Goal: Task Accomplishment & Management: Use online tool/utility

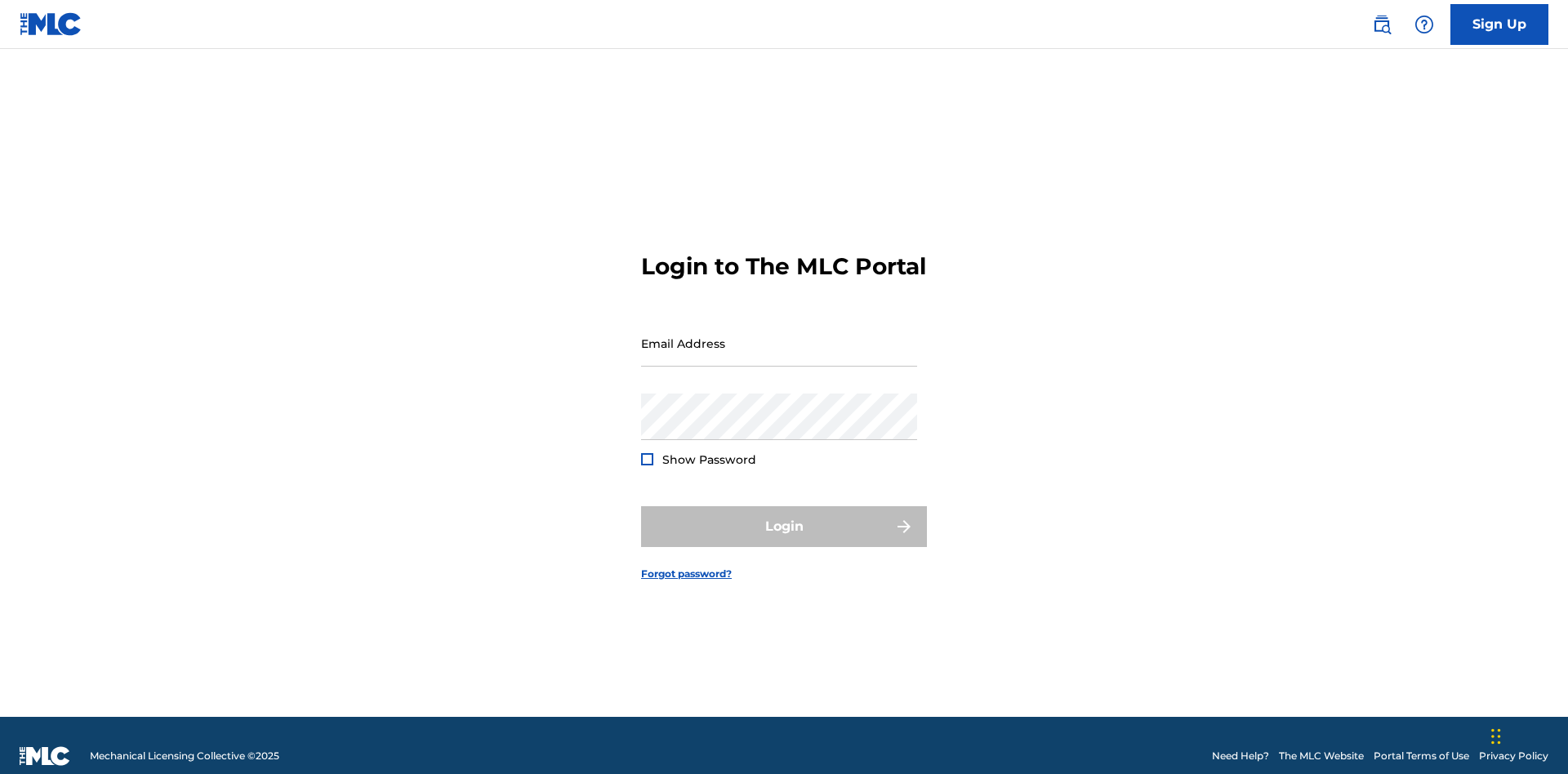
scroll to position [21, 0]
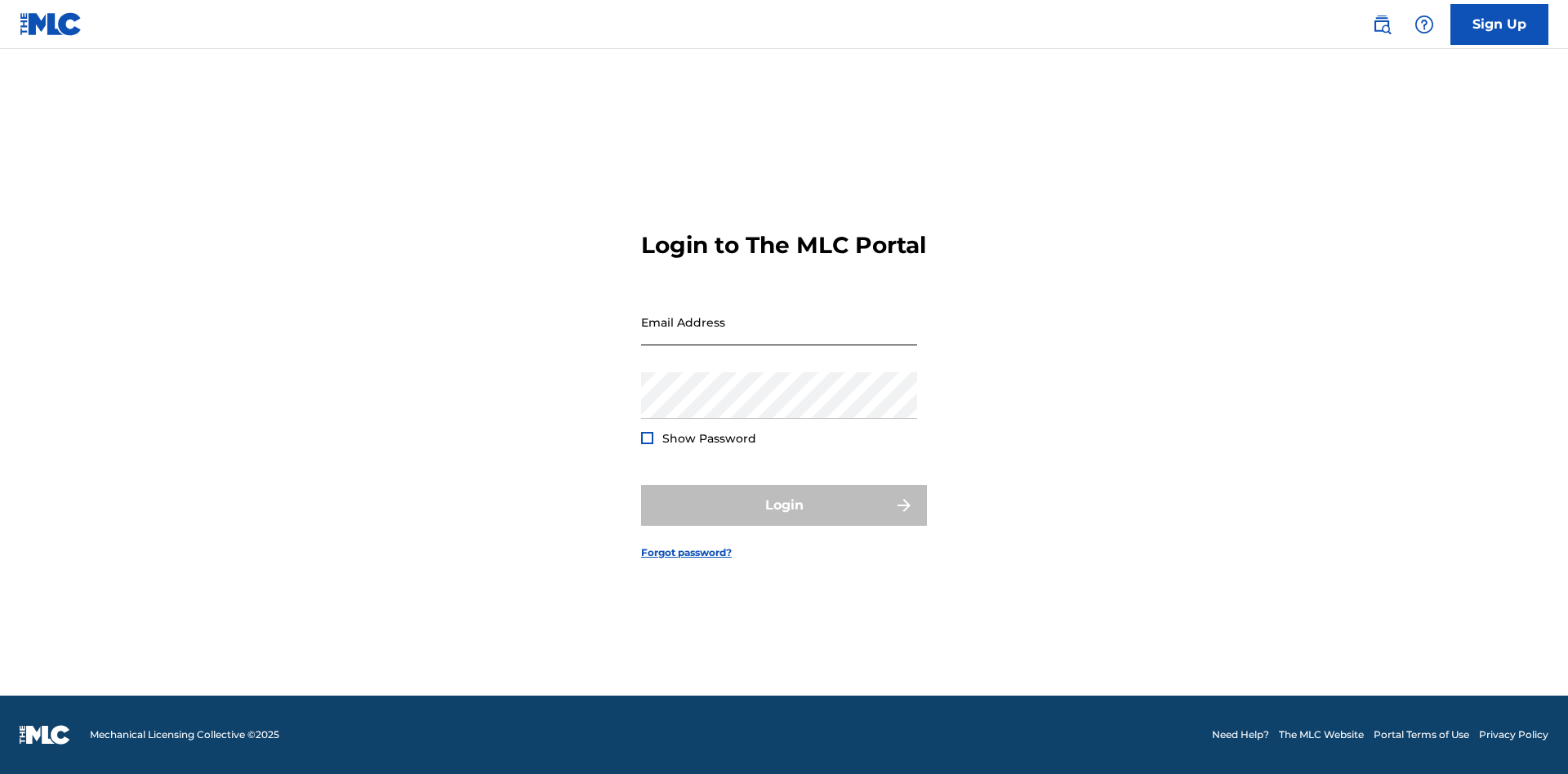
click at [779, 336] on input "Email Address" at bounding box center [779, 322] width 276 height 46
type input "Duke.McTesterson@gmail.com"
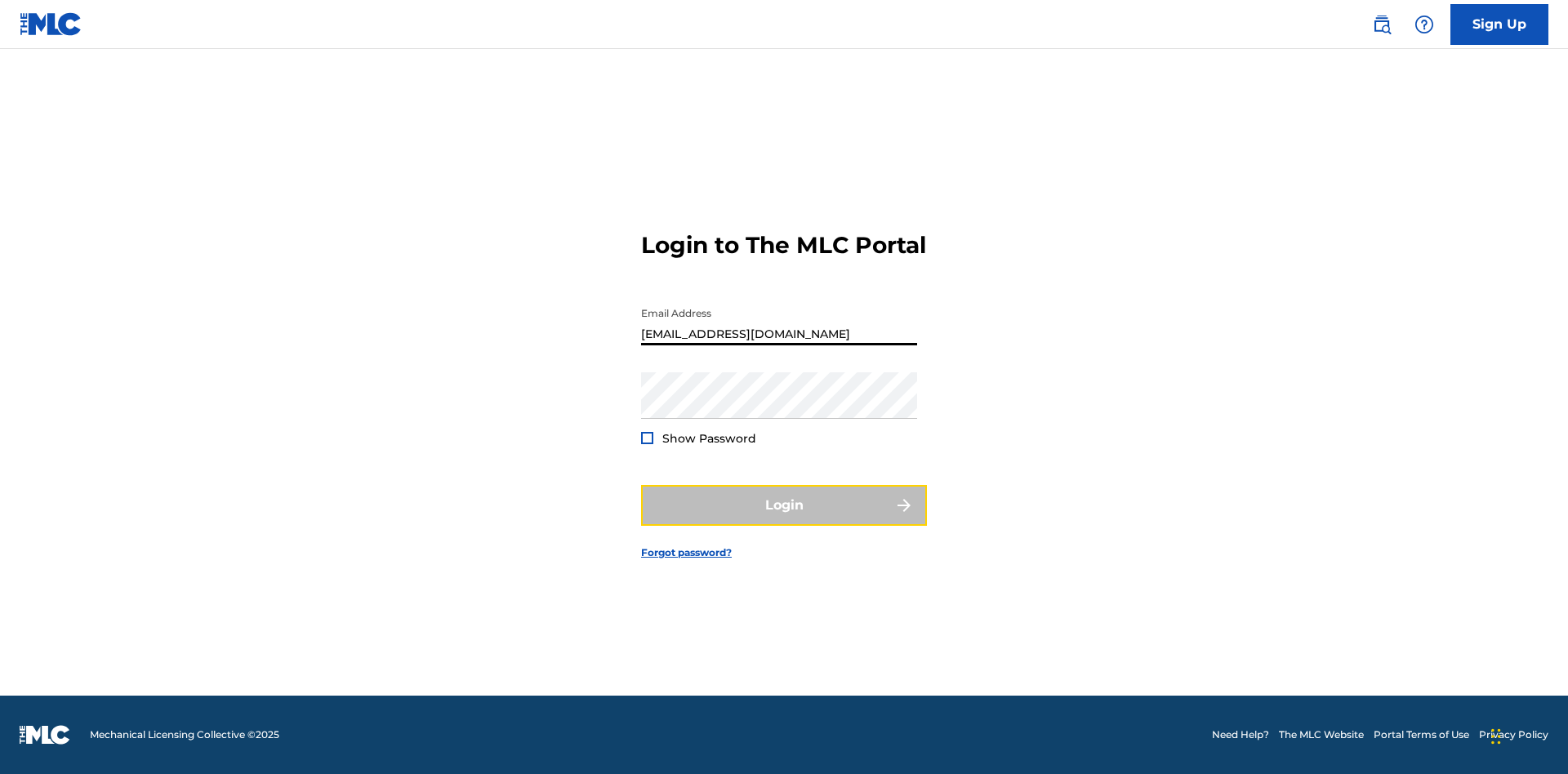
click at [784, 520] on button "Login" at bounding box center [784, 506] width 286 height 41
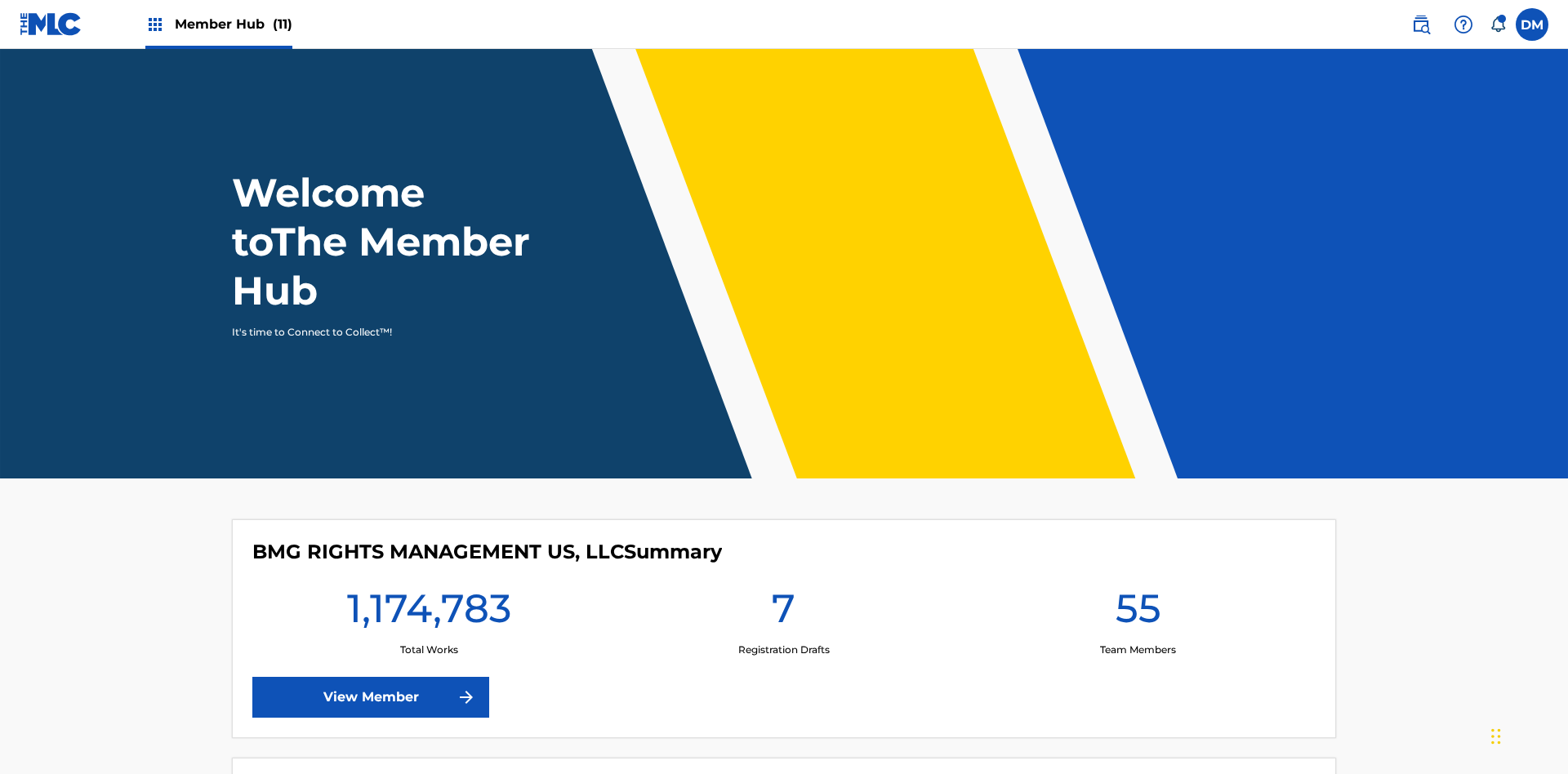
click at [218, 24] on span "Member Hub (11)" at bounding box center [234, 23] width 118 height 19
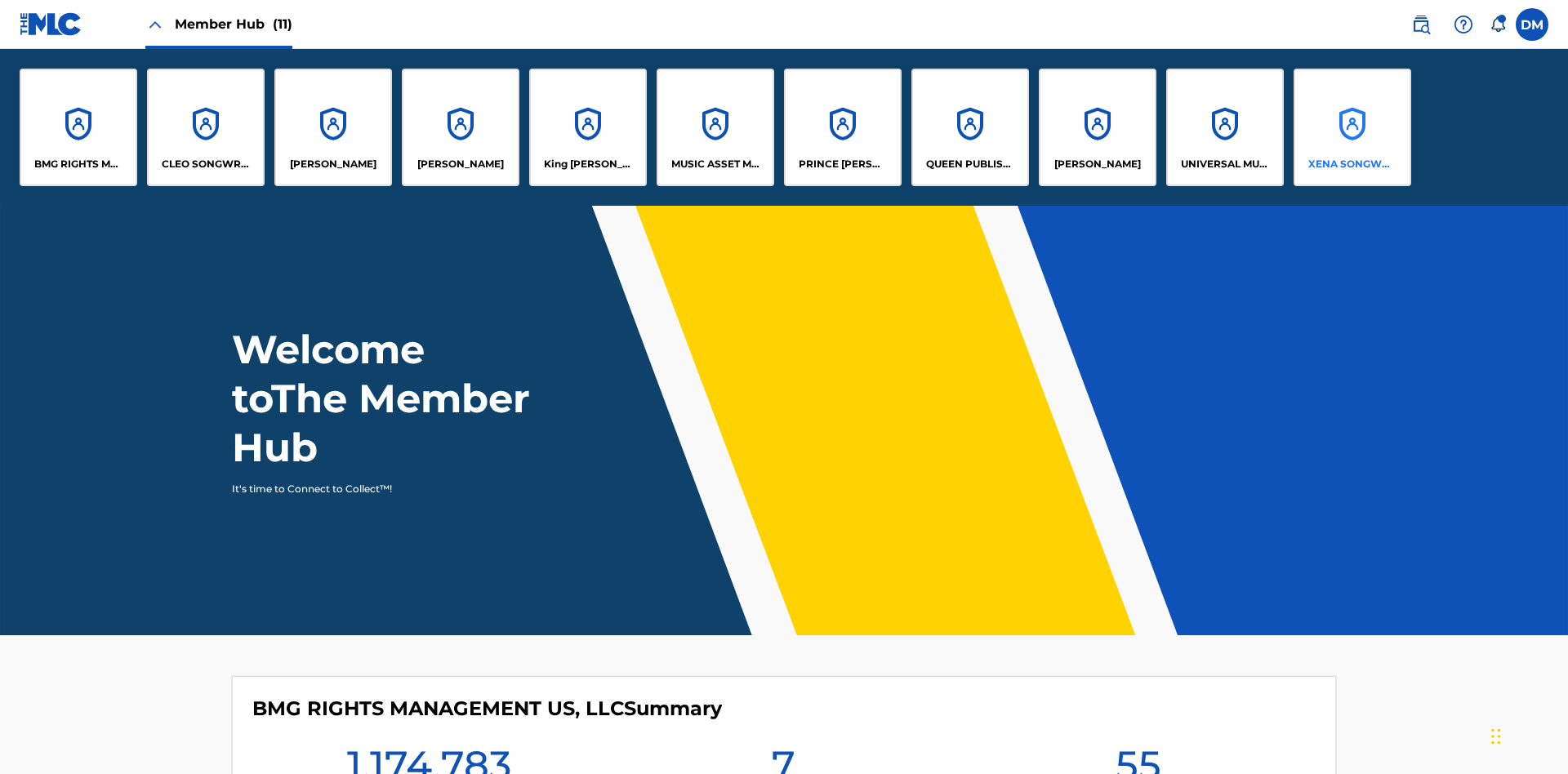
click at [1351, 164] on p "XENA SONGWRITER" at bounding box center [1353, 164] width 89 height 14
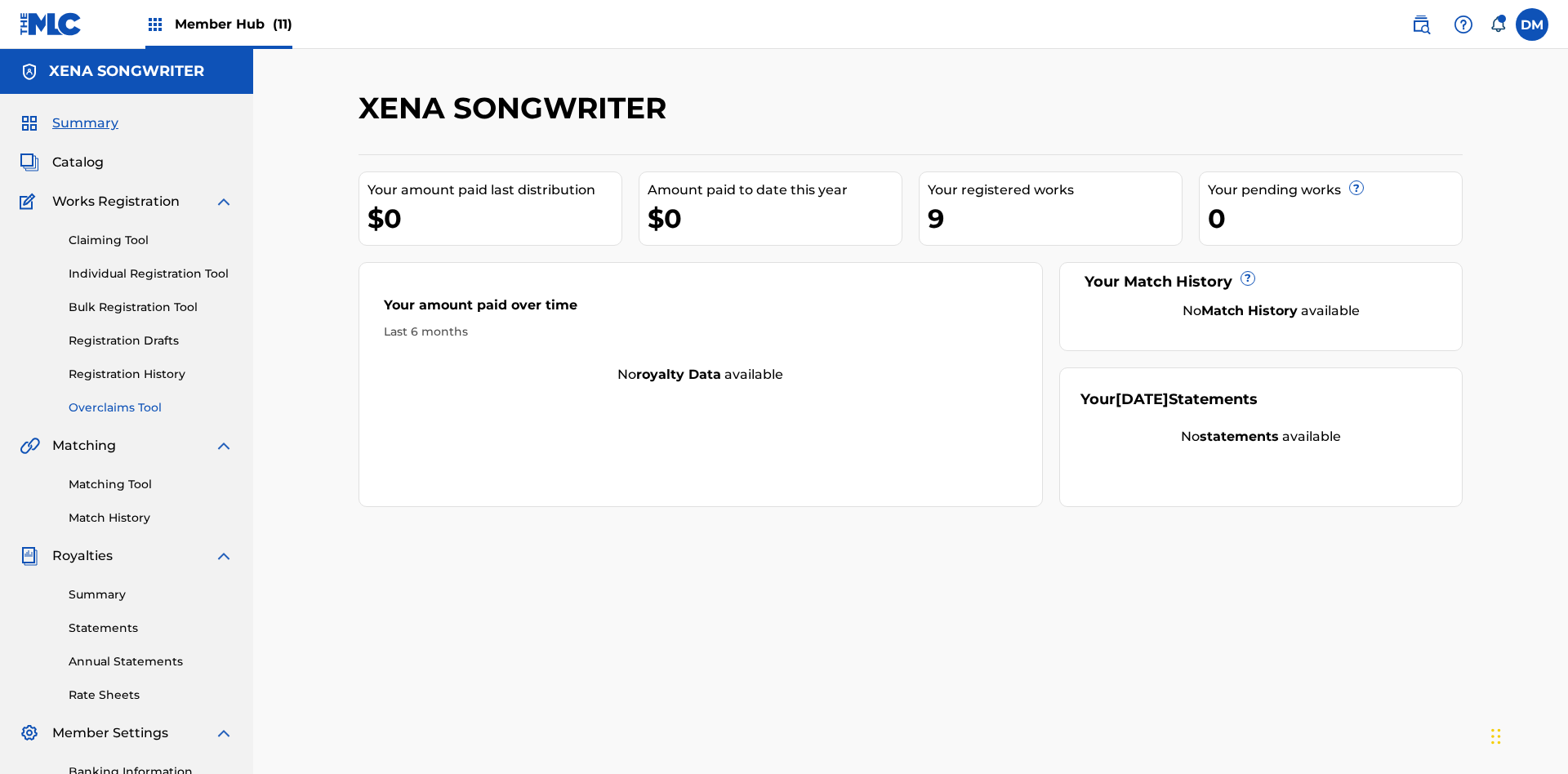
click at [151, 399] on link "Overclaims Tool" at bounding box center [151, 408] width 165 height 17
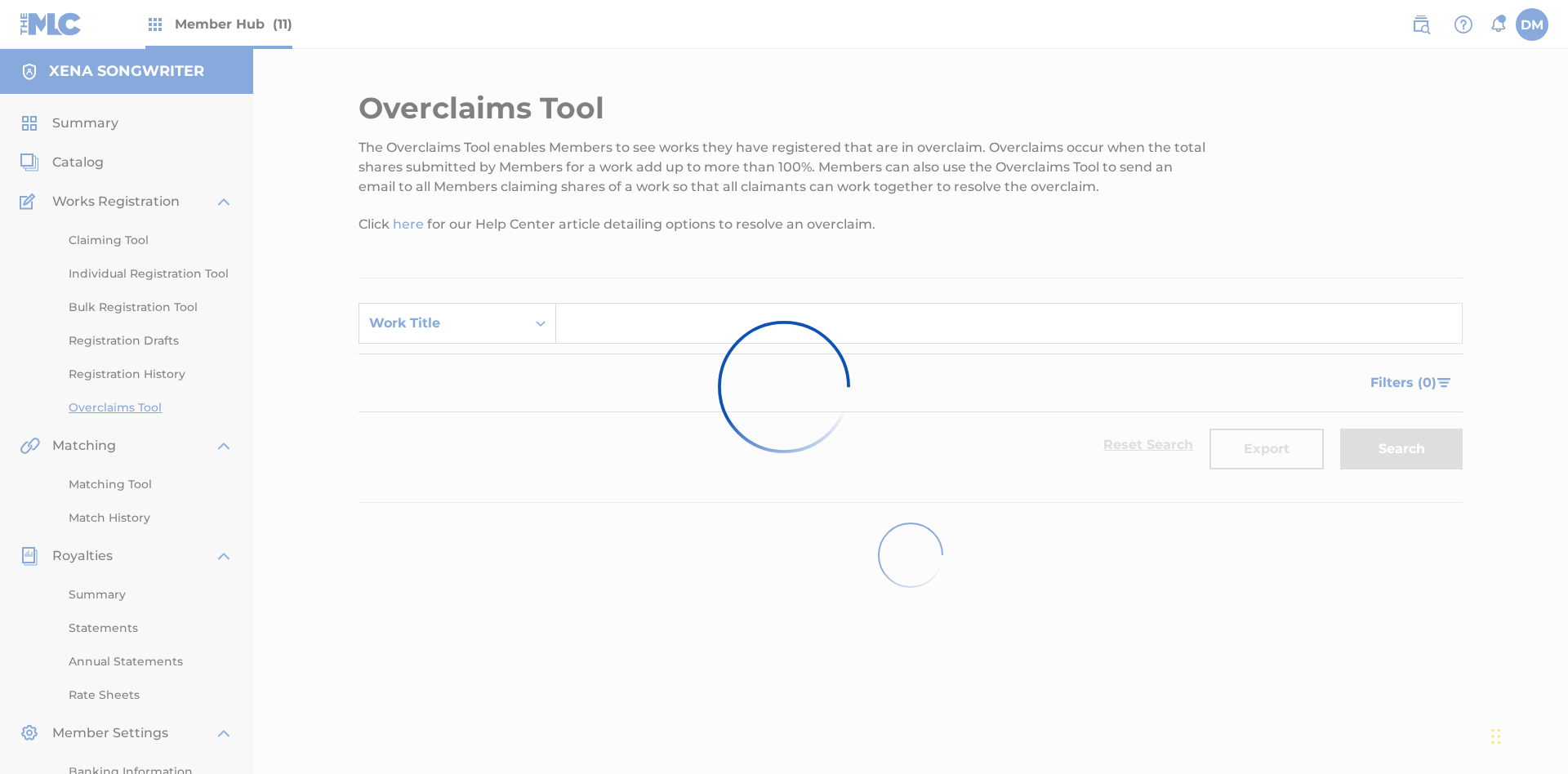
click at [443, 314] on div "Work Title" at bounding box center [442, 324] width 147 height 20
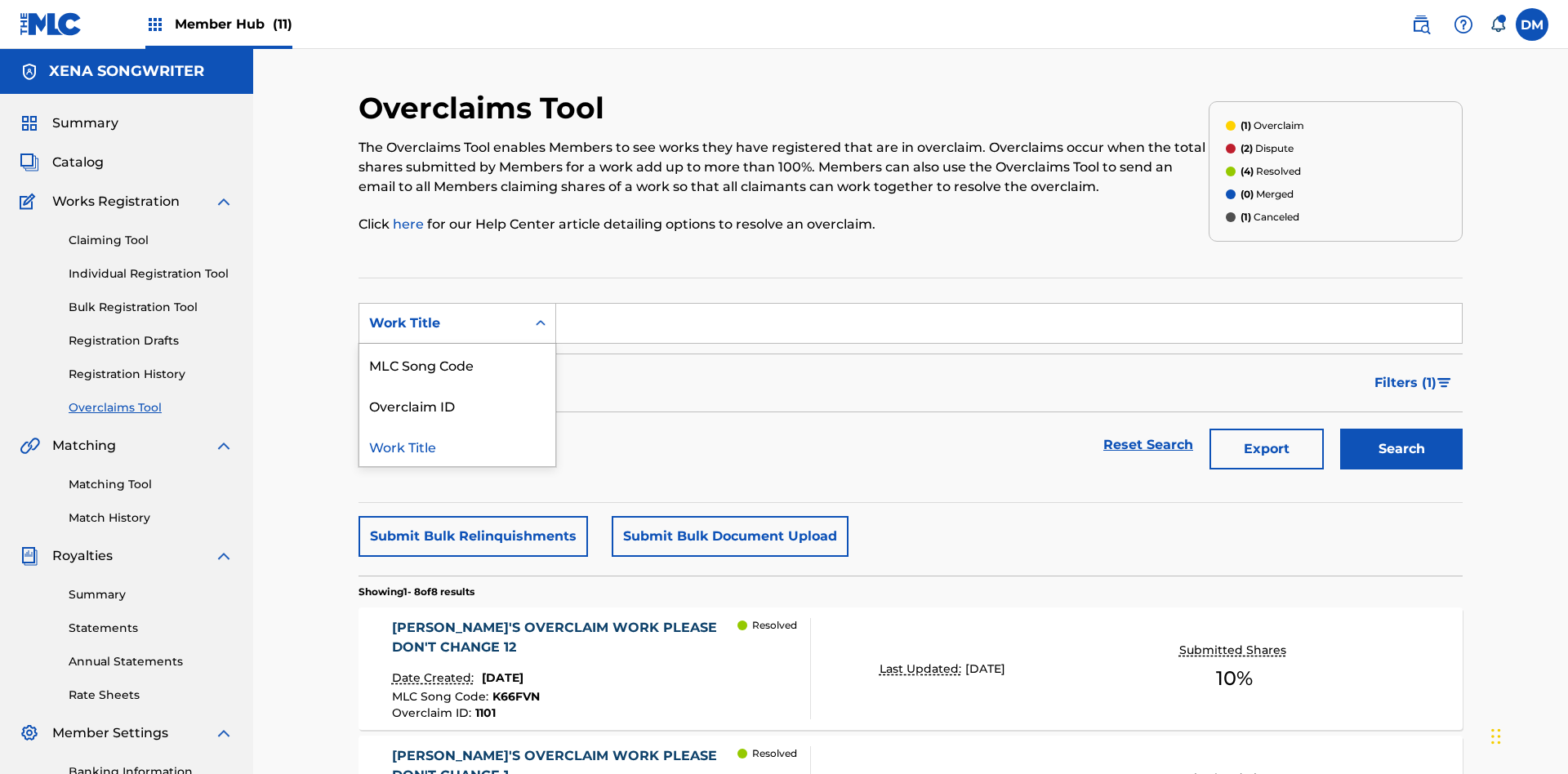
click at [457, 425] on div "Work Title" at bounding box center [457, 446] width 196 height 41
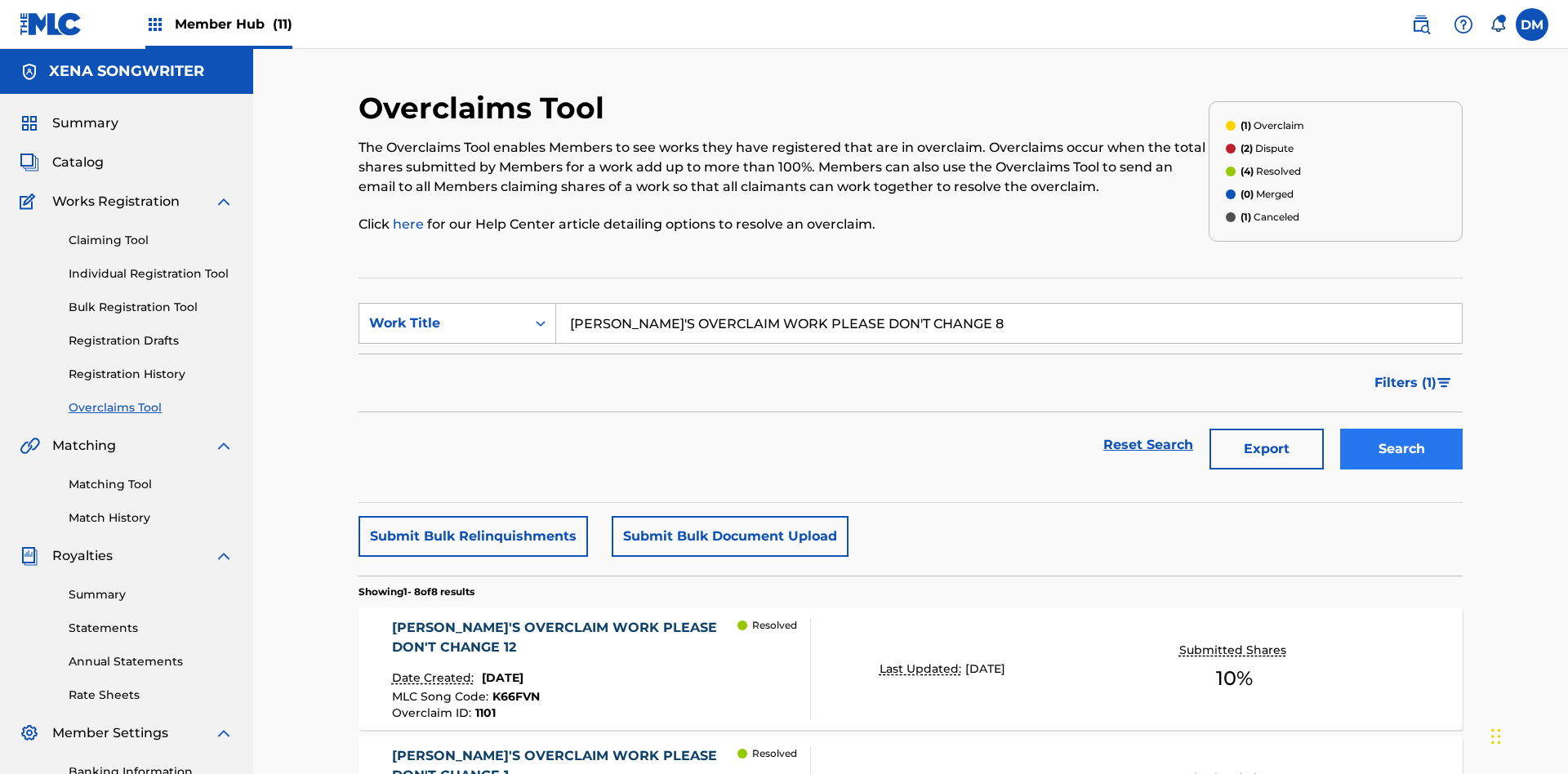
type input "KRYSTAL'S OVERCLAIM WORK PLEASE DON'T CHANGE 8"
click at [1401, 429] on button "Search" at bounding box center [1400, 449] width 122 height 41
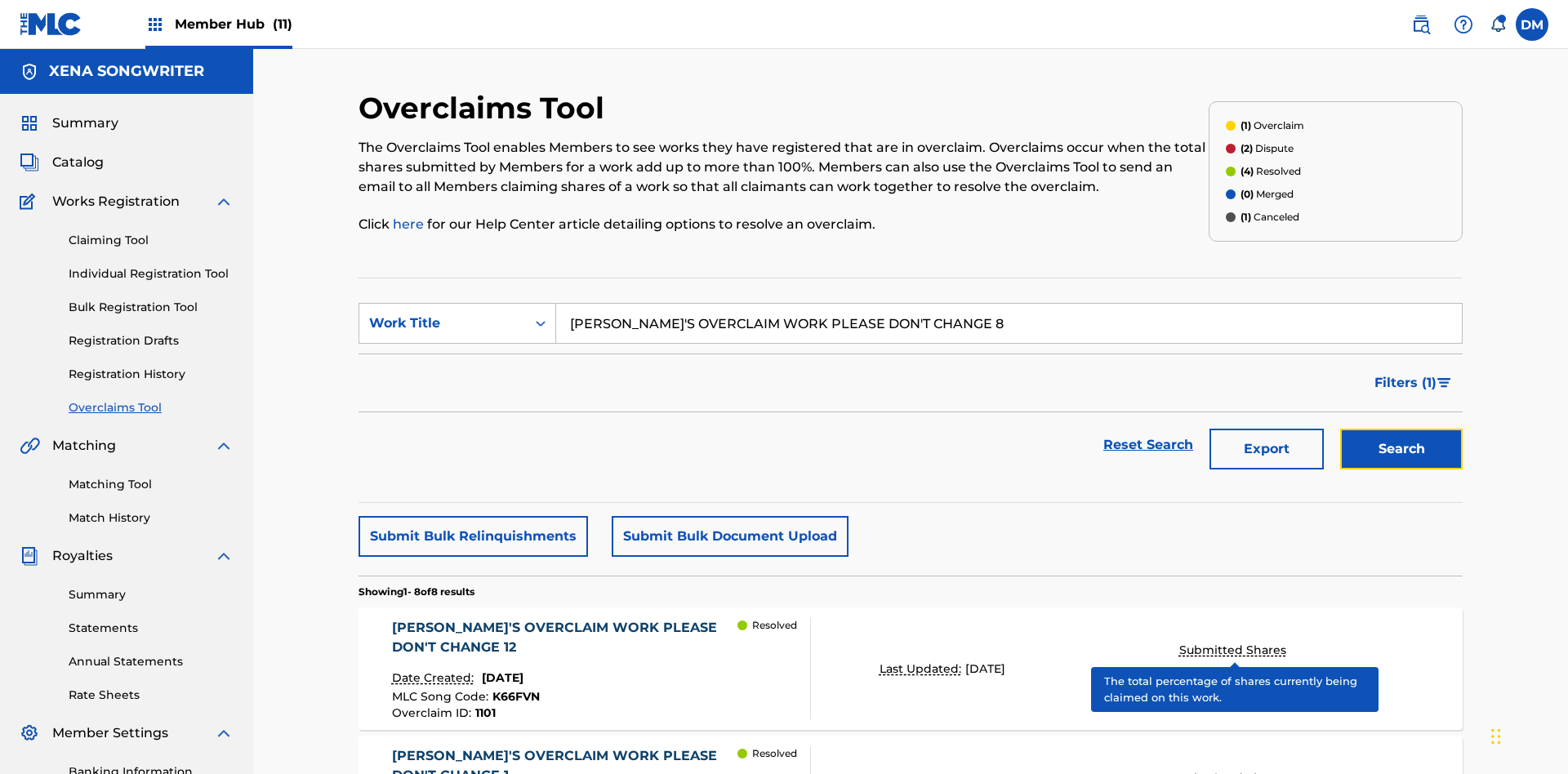
scroll to position [316, 0]
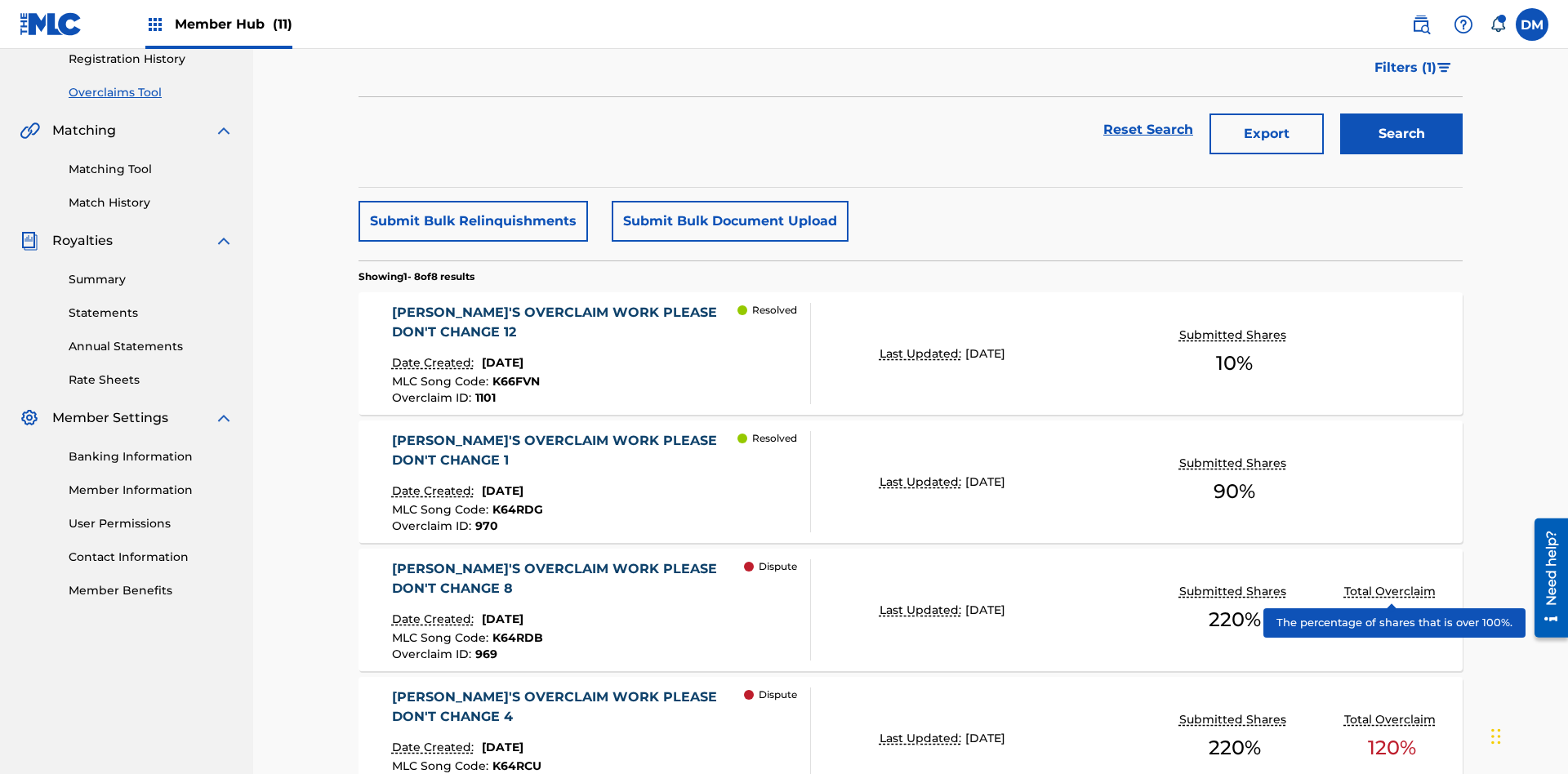
click at [514, 630] on span "K64RDB" at bounding box center [517, 638] width 51 height 14
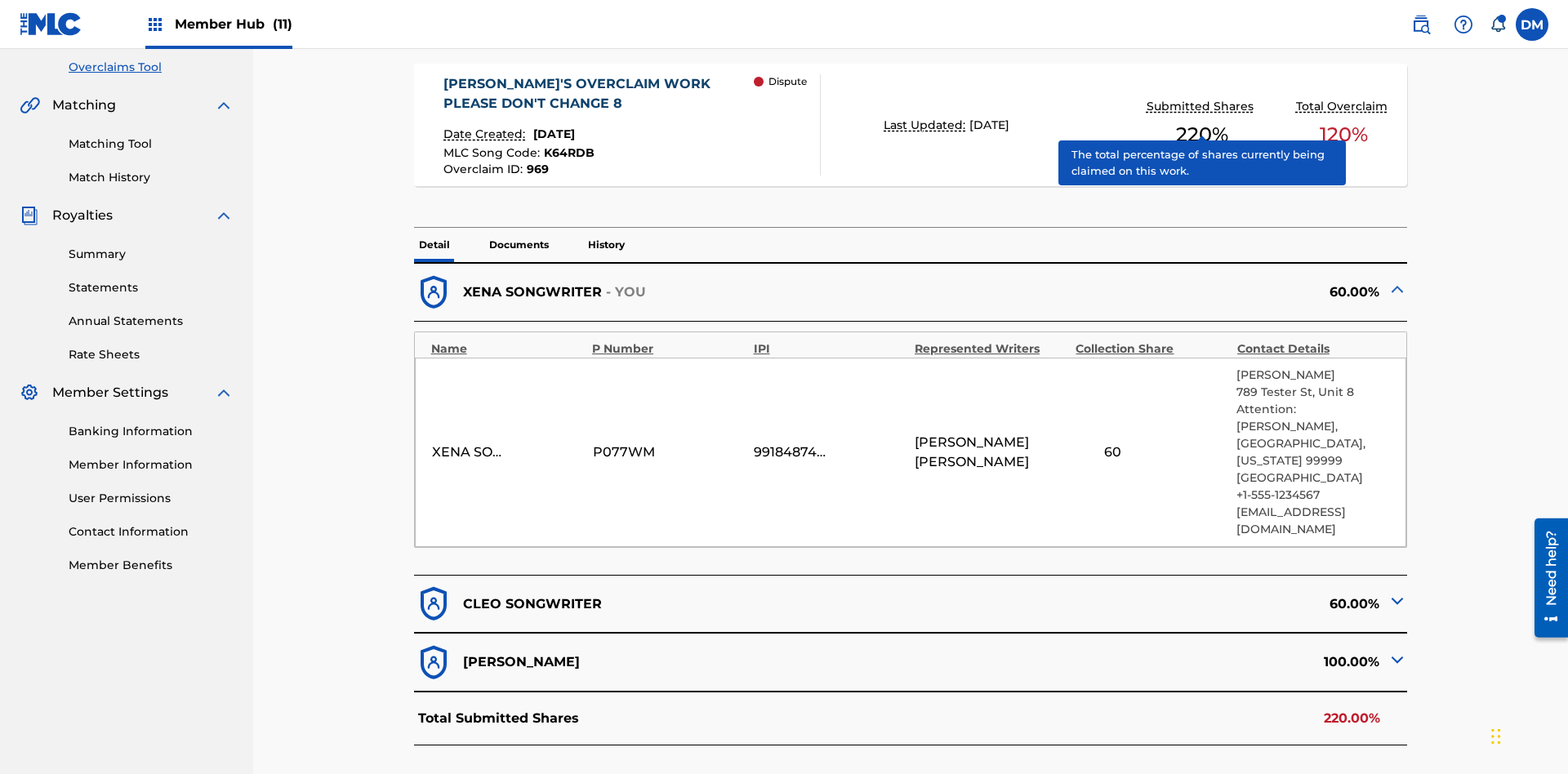
scroll to position [368, 0]
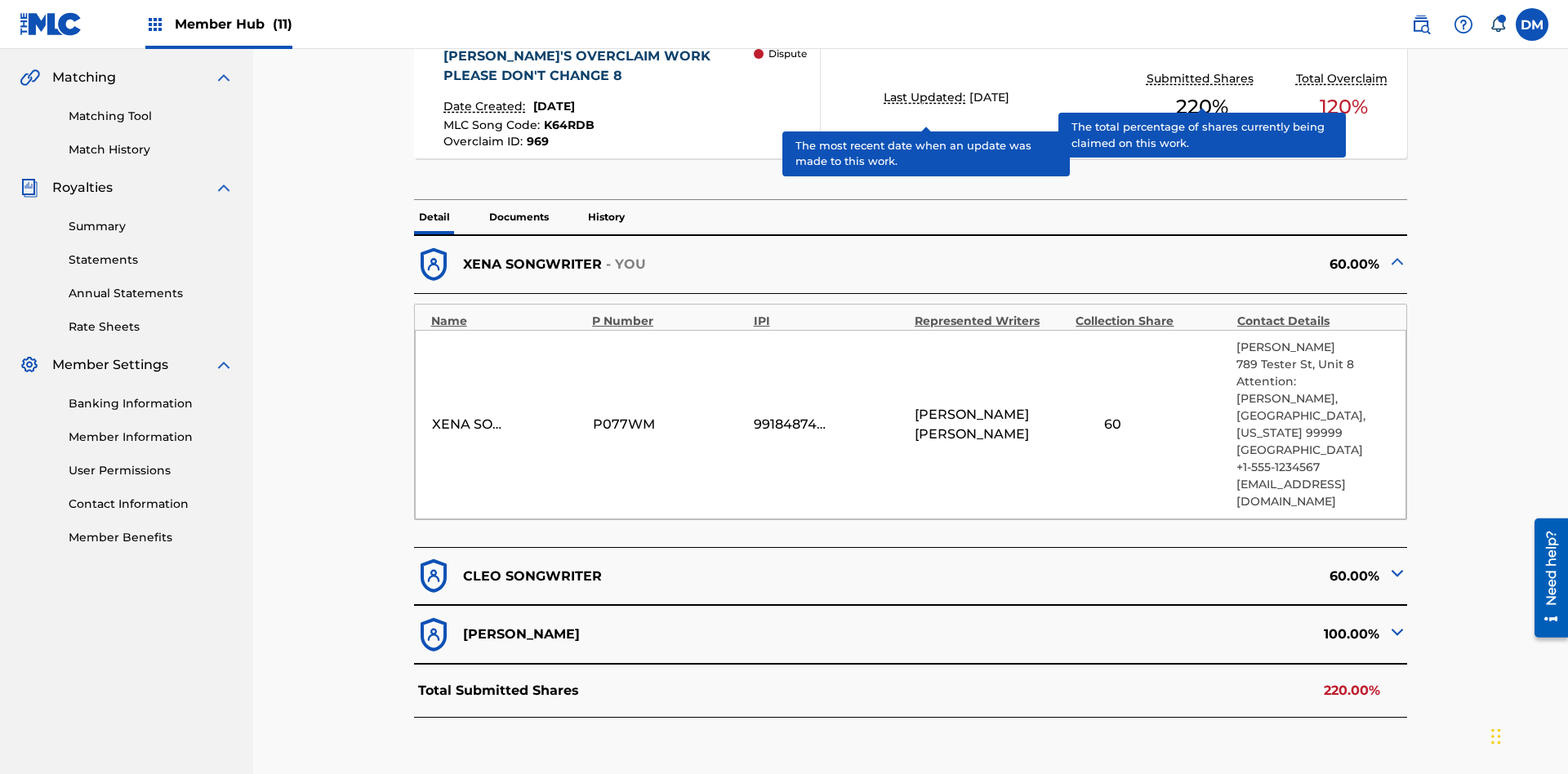
click at [567, 118] on span "K64RDB" at bounding box center [569, 125] width 51 height 14
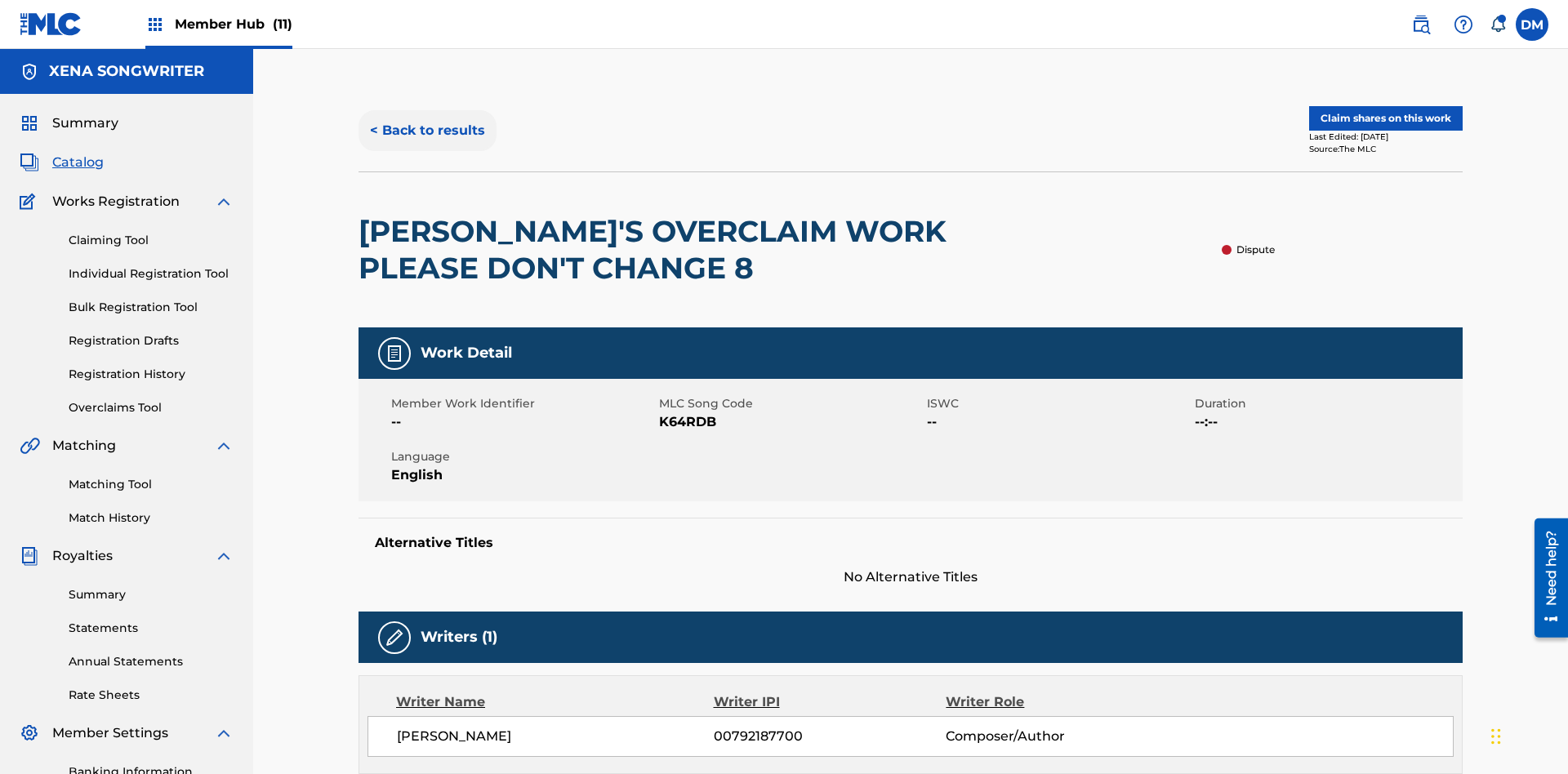
click at [426, 119] on button "< Back to results" at bounding box center [427, 131] width 138 height 41
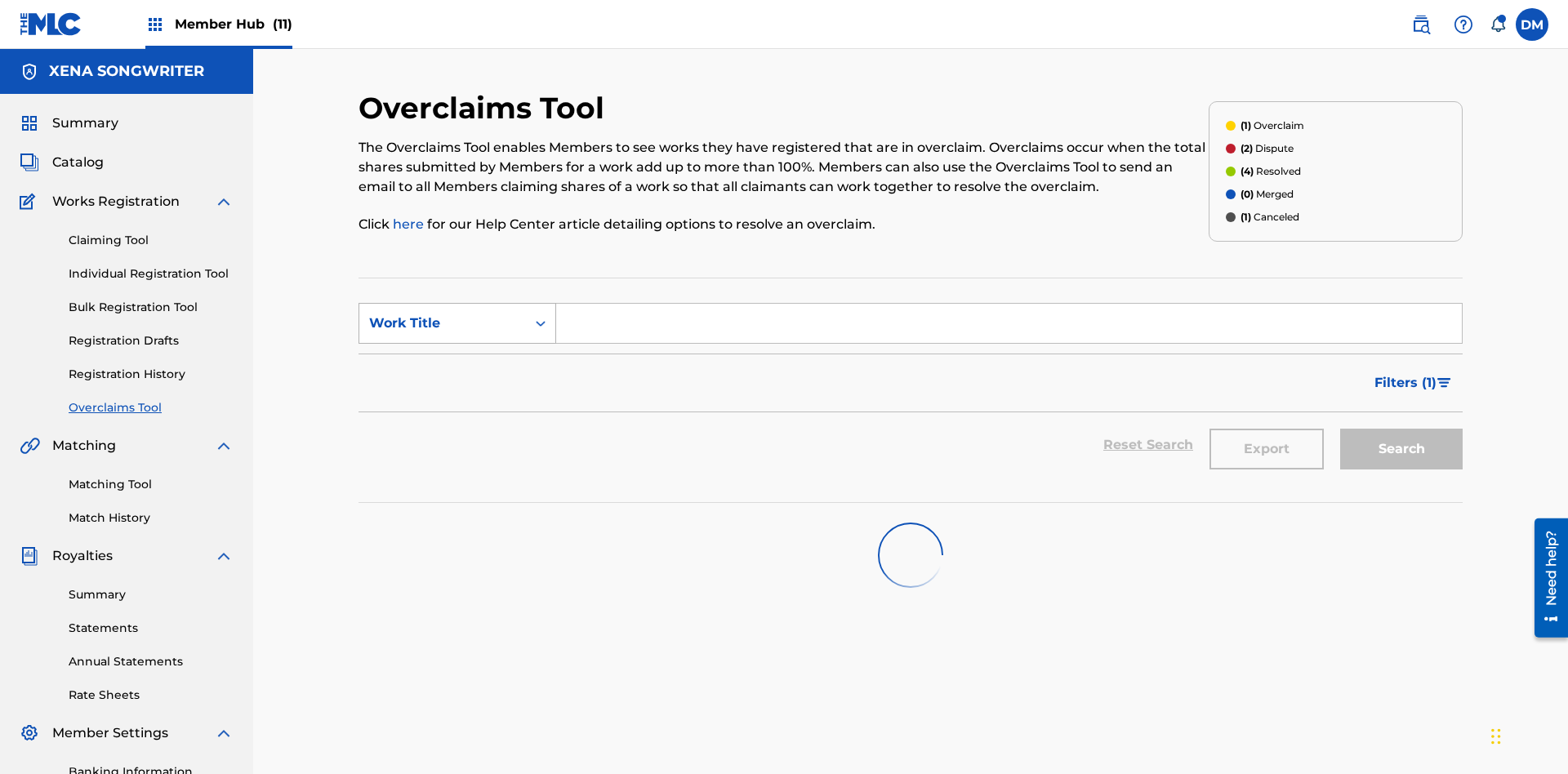
click at [443, 314] on div "Work Title" at bounding box center [442, 324] width 147 height 20
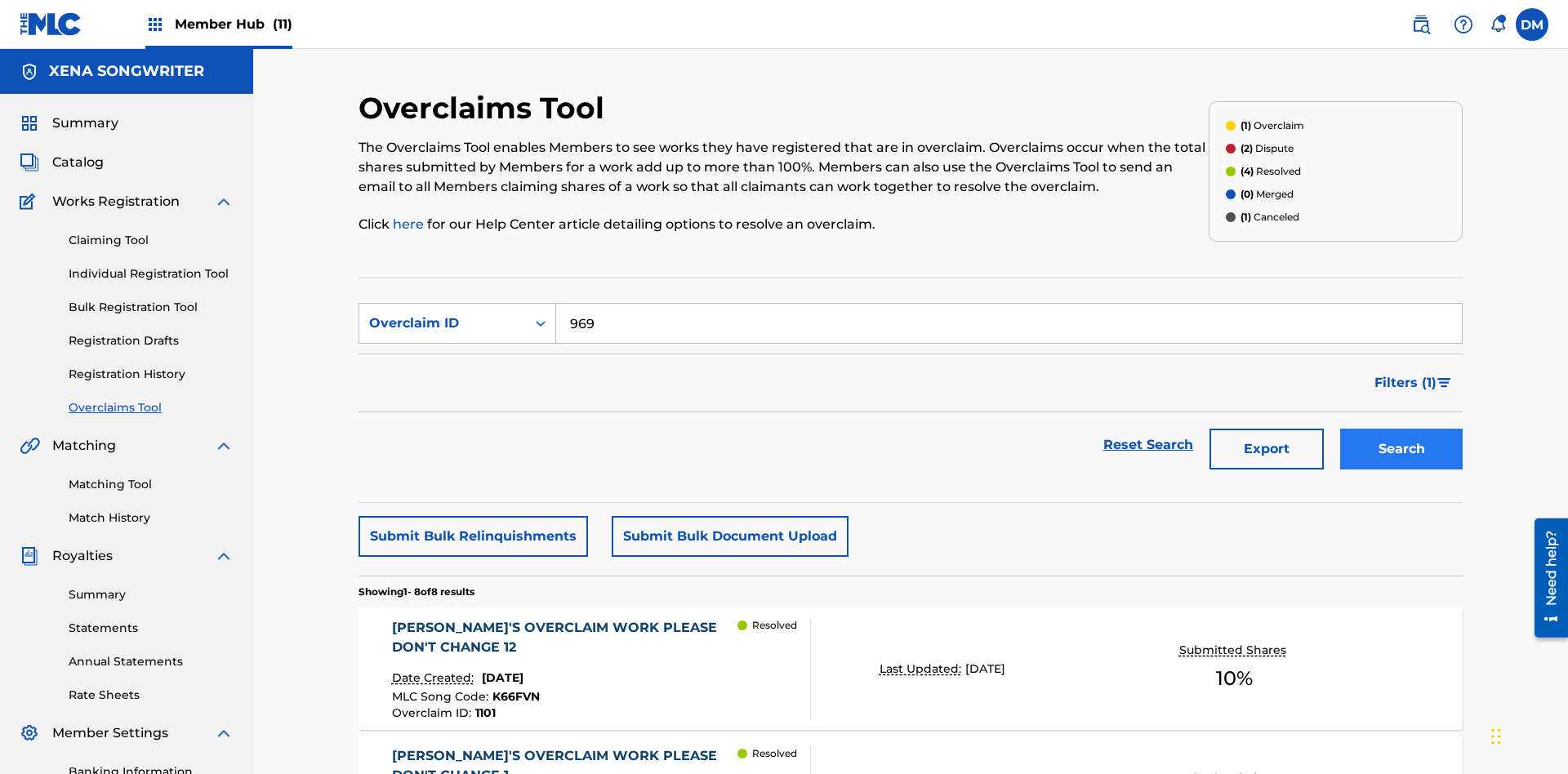
type input "969"
click at [1401, 429] on button "Search" at bounding box center [1400, 449] width 122 height 41
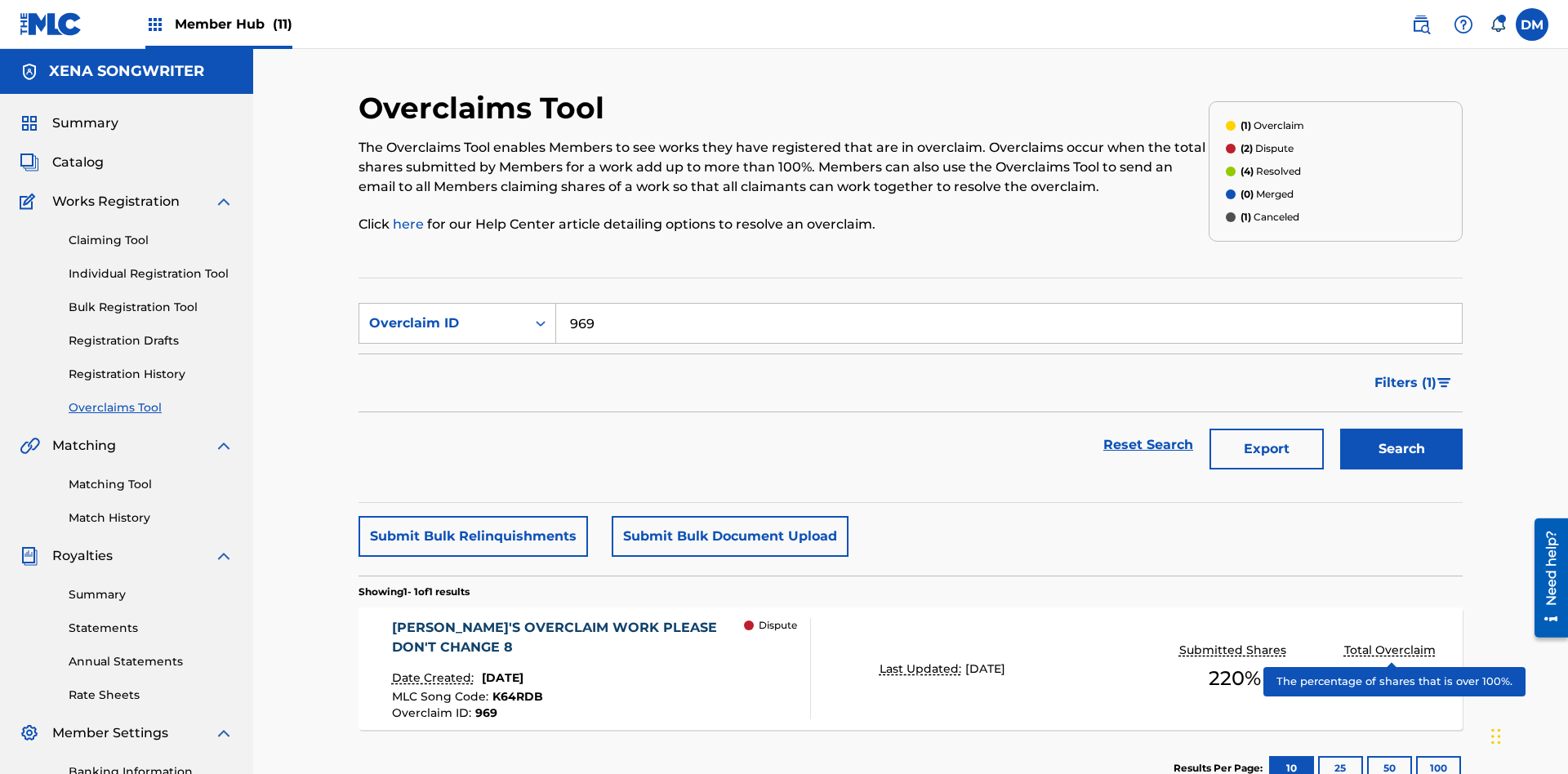
click at [514, 689] on span "K64RDB" at bounding box center [517, 696] width 51 height 14
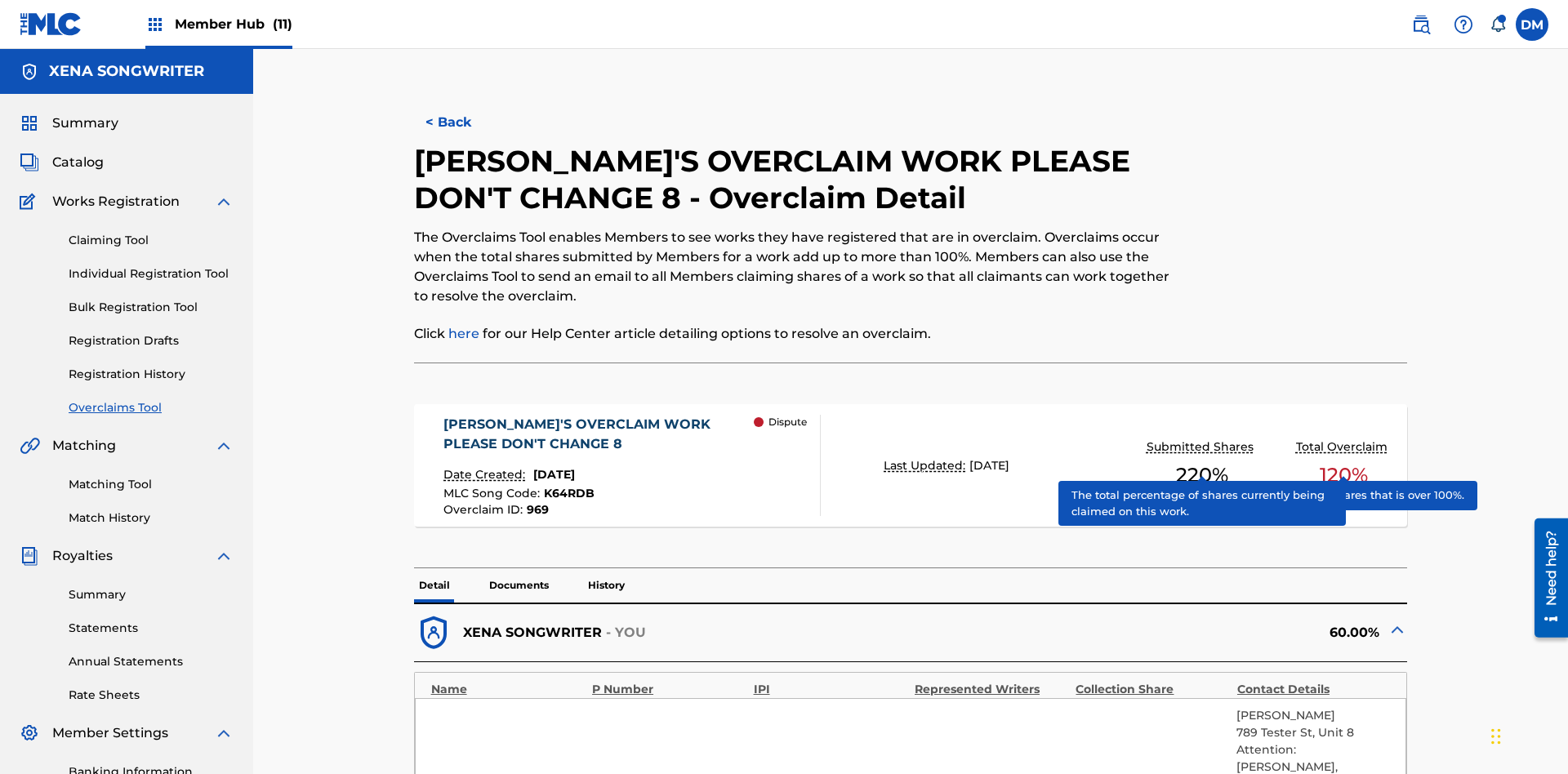
scroll to position [368, 0]
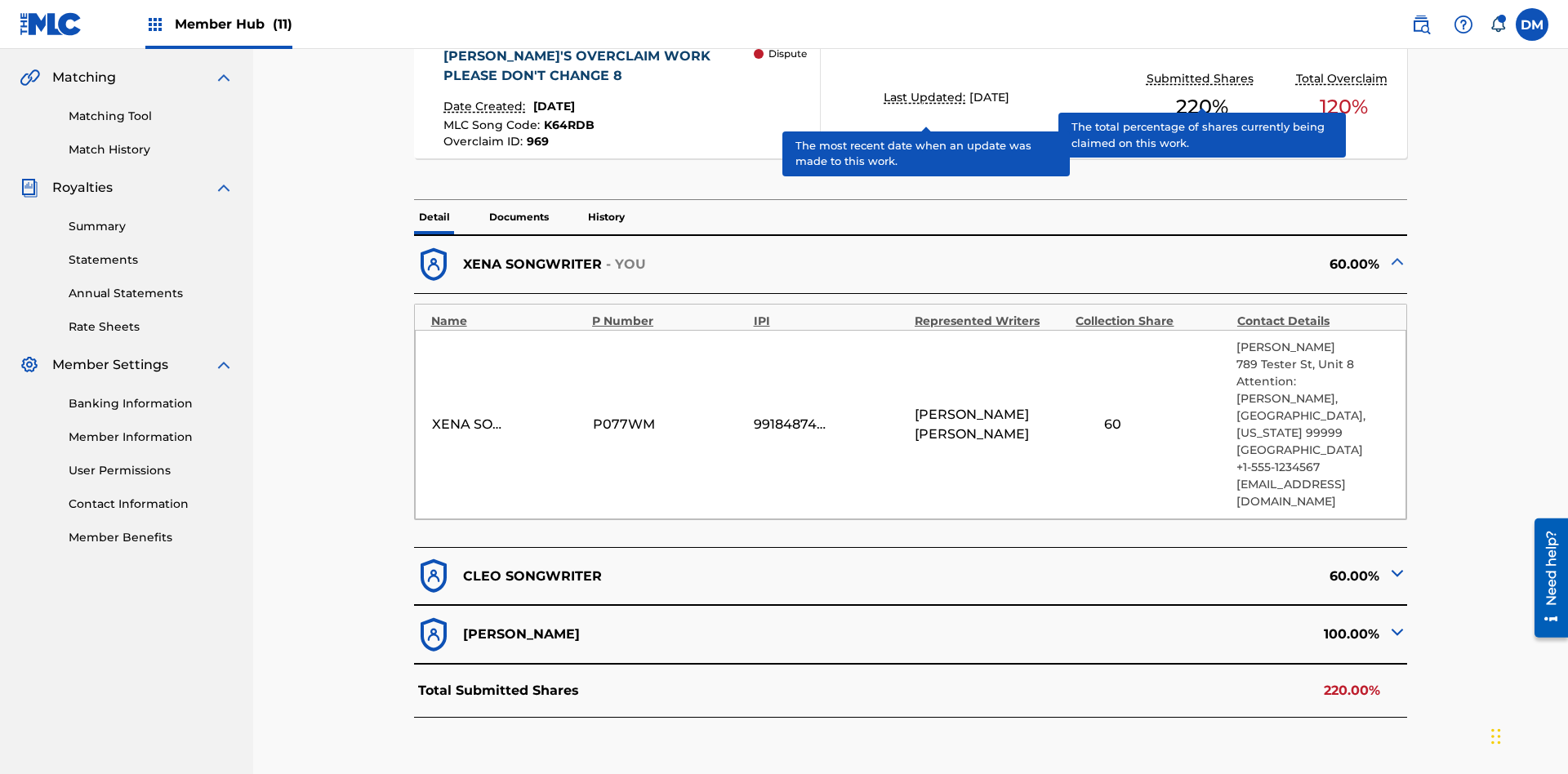
click at [567, 118] on span "K64RDB" at bounding box center [569, 125] width 51 height 14
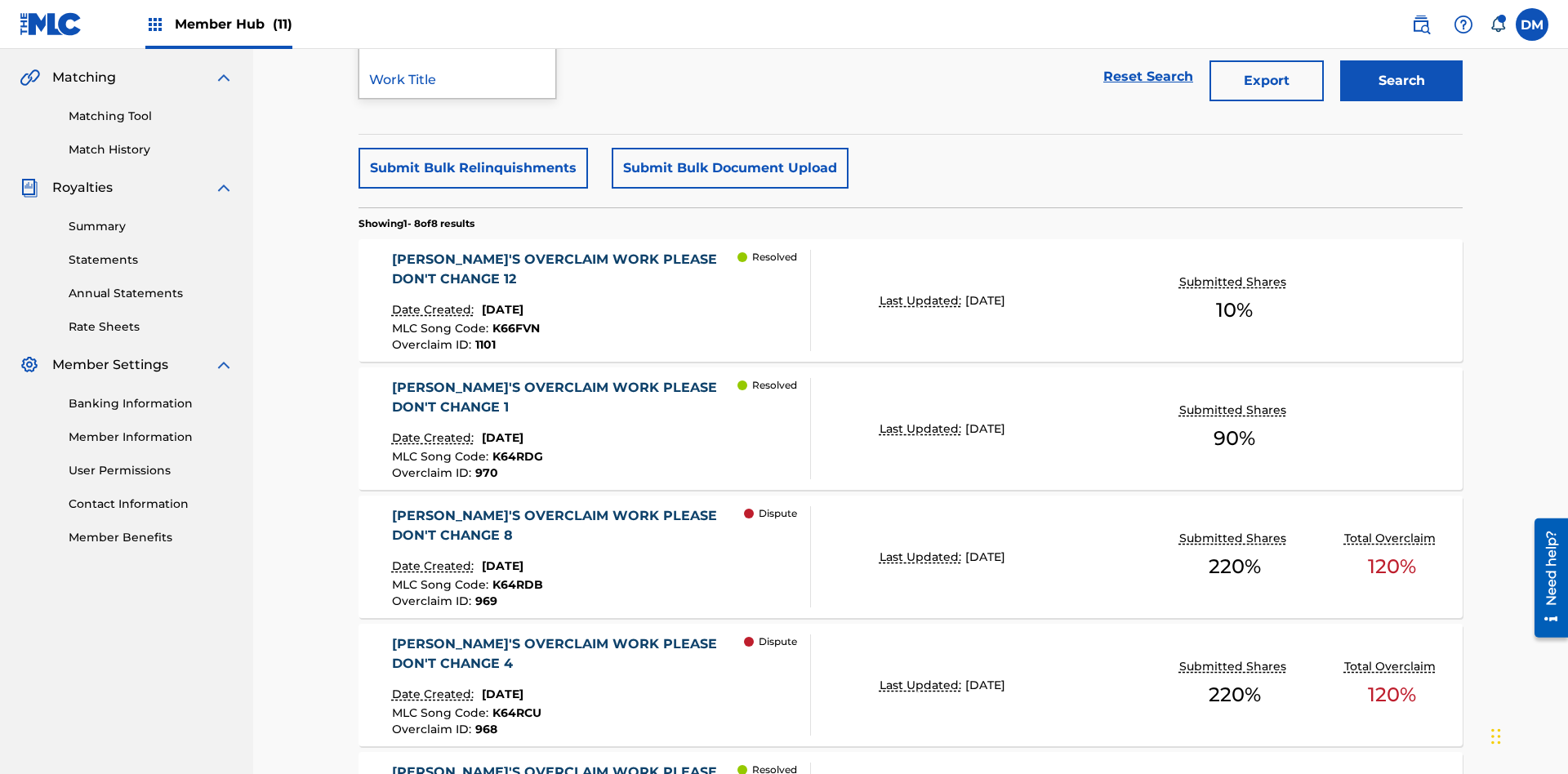
type input "K64RDB"
click at [1401, 102] on button "Search" at bounding box center [1400, 81] width 122 height 41
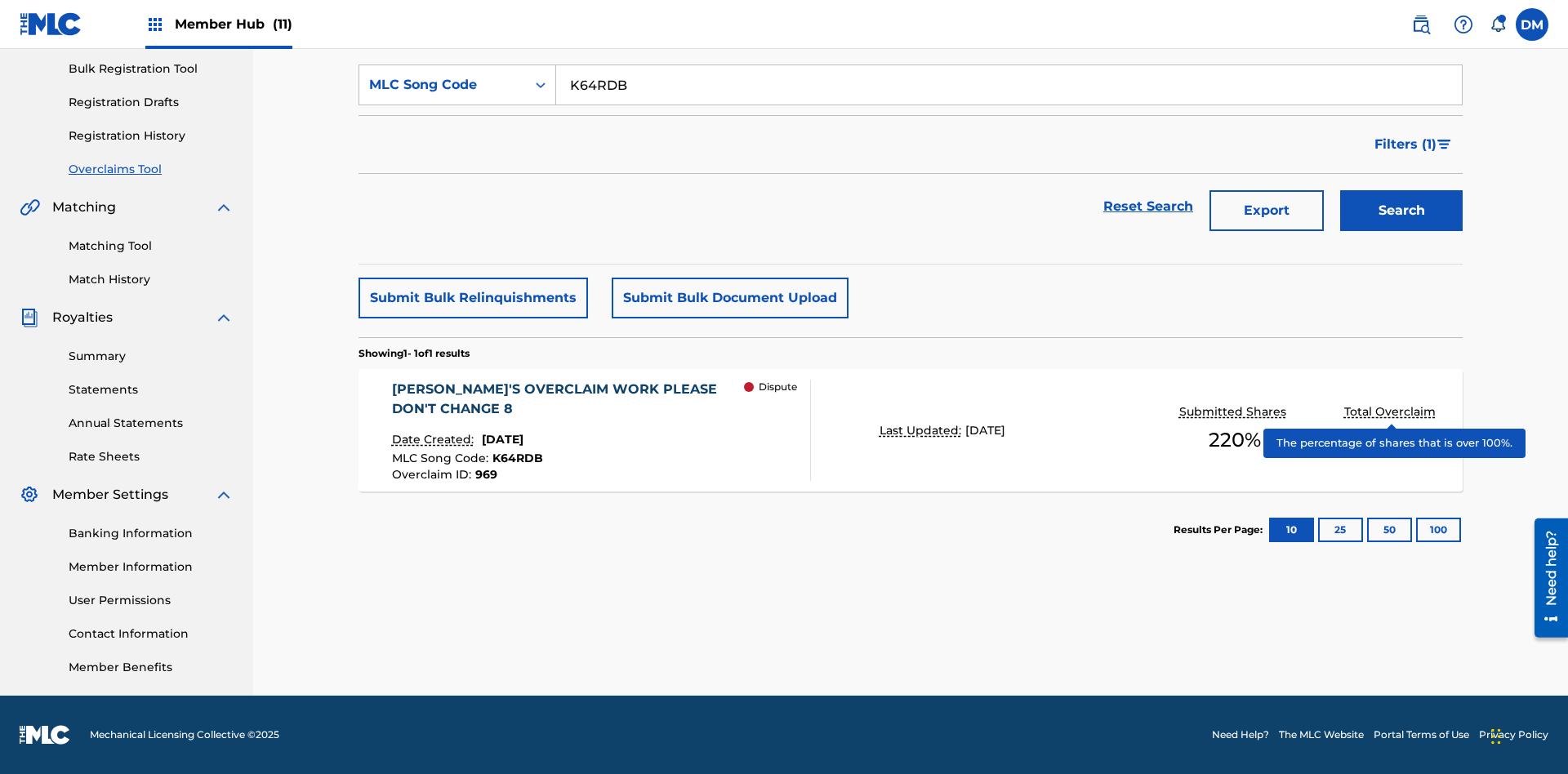
click at [514, 458] on span "K64RDB" at bounding box center [517, 458] width 51 height 14
